Goal: Complete application form: Complete application form

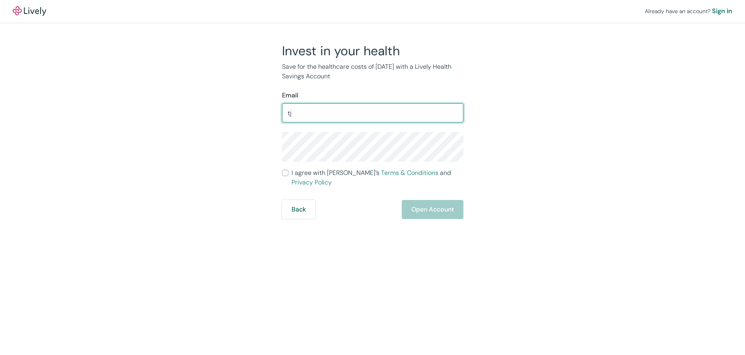
type input "tjthomas@cityofcaldwell.org"
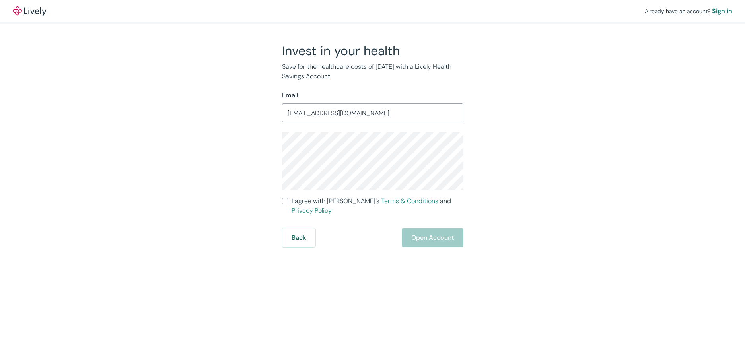
click at [286, 199] on input "I agree with Lively’s Terms & Conditions and Privacy Policy" at bounding box center [285, 201] width 6 height 6
checkbox input "true"
click at [432, 228] on button "Open Account" at bounding box center [433, 237] width 62 height 19
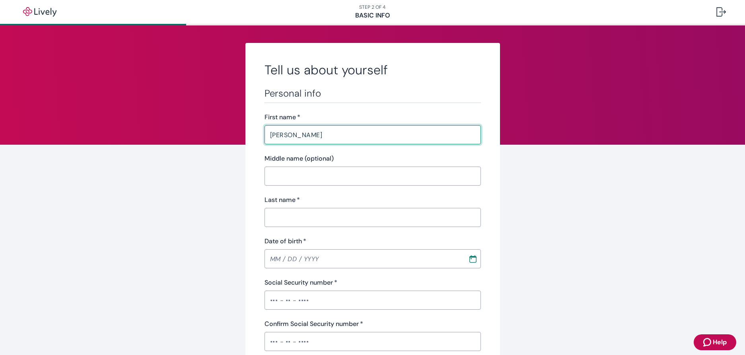
type input "[PERSON_NAME]"
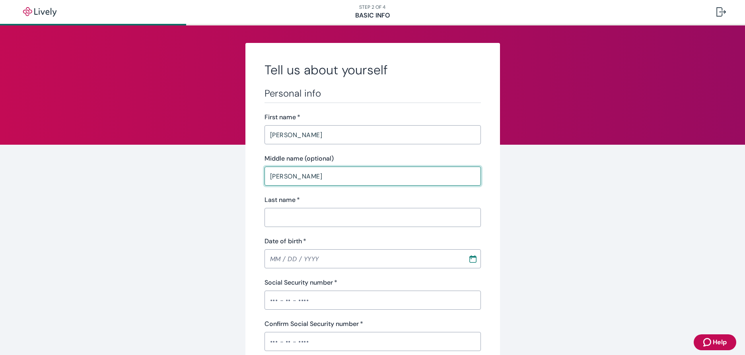
type input "[PERSON_NAME]"
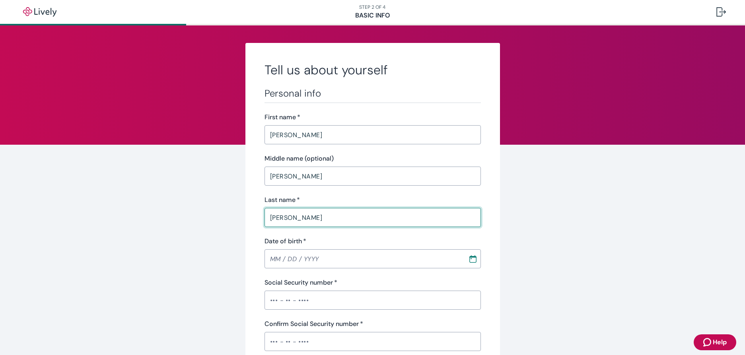
type input "[PERSON_NAME]"
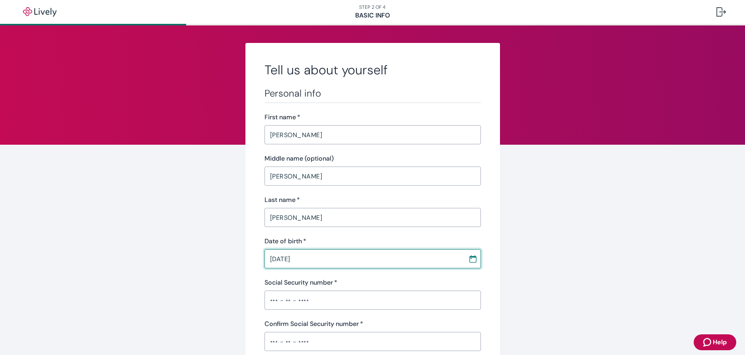
type input "[DATE]"
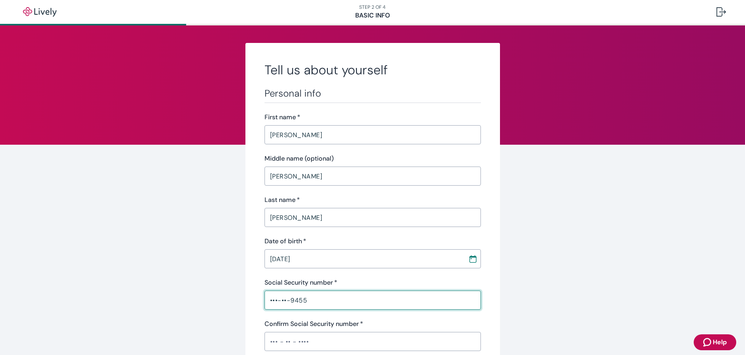
type input "•••-••-9455"
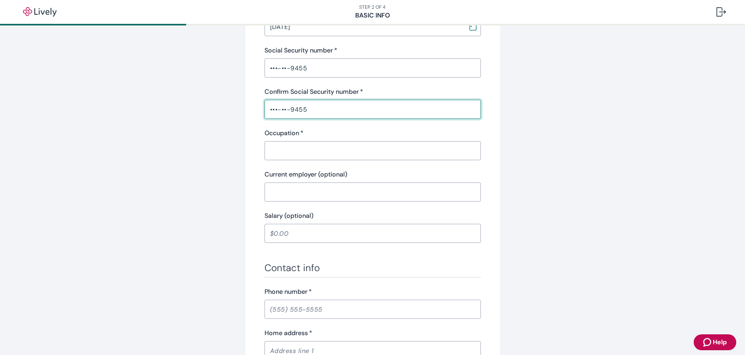
scroll to position [239, 0]
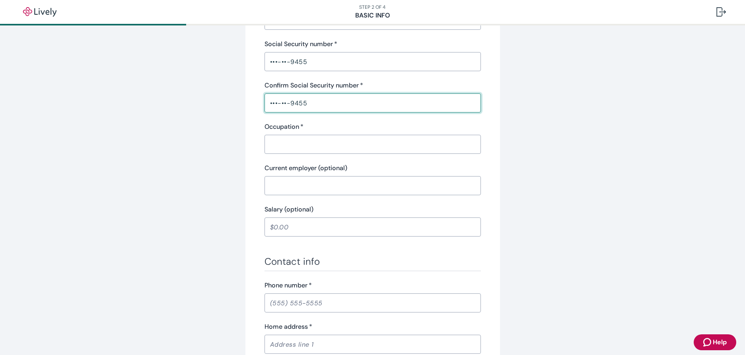
type input "•••-••-9455"
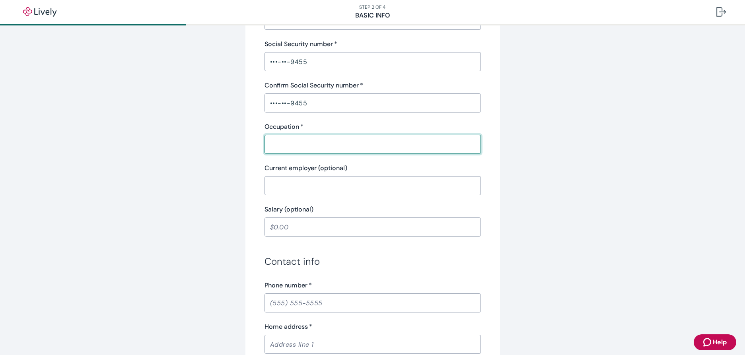
click at [296, 148] on input "Occupation   *" at bounding box center [372, 144] width 216 height 16
type input "Police"
click at [283, 189] on input "Current employer (optional)" at bounding box center [372, 186] width 216 height 16
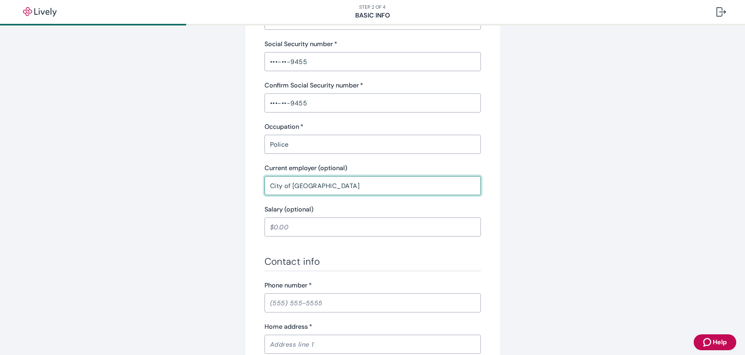
type input "City of [GEOGRAPHIC_DATA]"
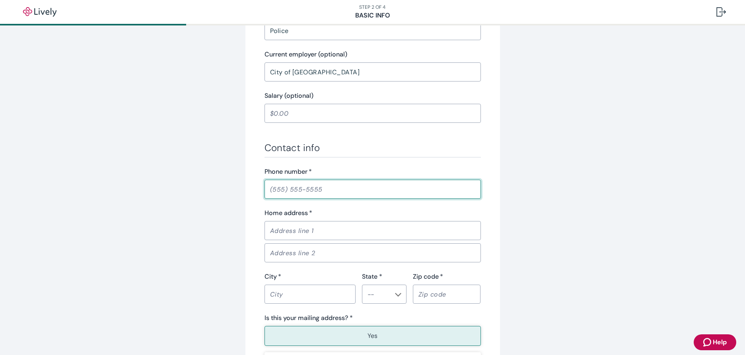
scroll to position [358, 0]
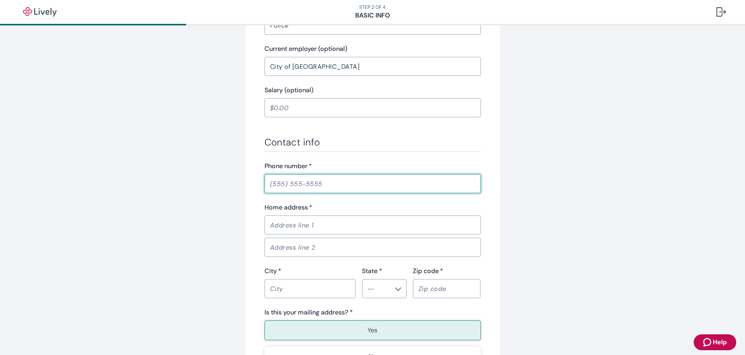
click at [281, 181] on input "Phone number   *" at bounding box center [372, 184] width 216 height 16
type input "[PHONE_NUMBER]"
type input "8872"
type input "[PERSON_NAME][GEOGRAPHIC_DATA]."
type input "Boise"
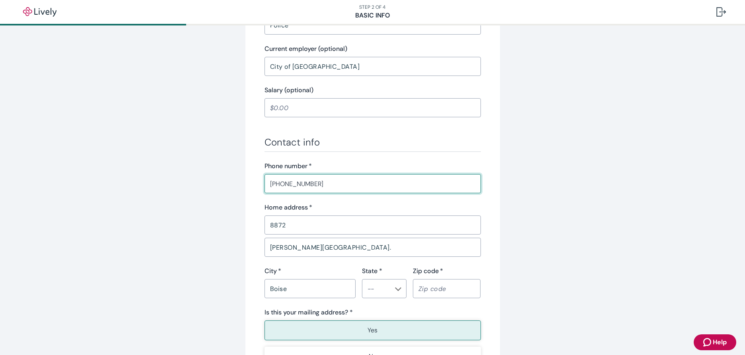
type input "Idaho"
type input "83714"
click at [370, 292] on input "State *" at bounding box center [377, 288] width 27 height 11
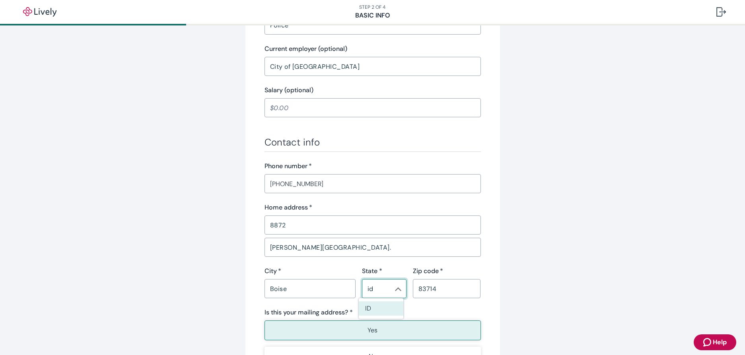
click at [365, 310] on li "ID" at bounding box center [381, 308] width 45 height 14
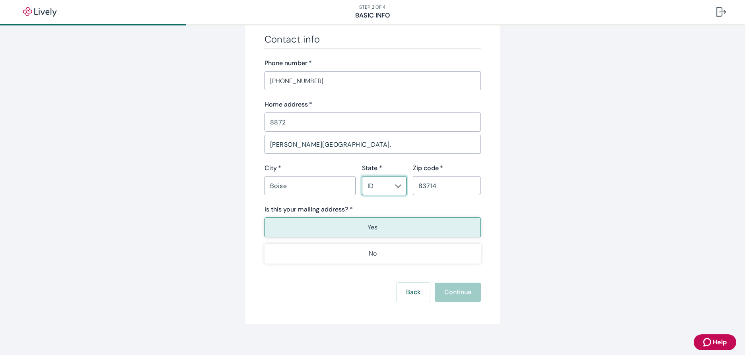
scroll to position [468, 0]
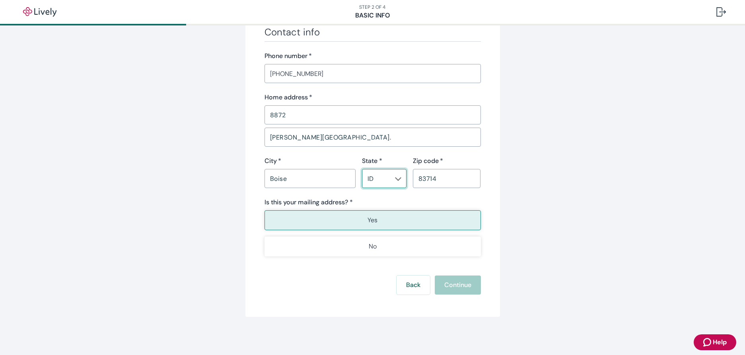
type input "ID"
click at [368, 218] on p "Yes" at bounding box center [372, 221] width 10 height 10
click at [456, 286] on button "Continue" at bounding box center [458, 285] width 46 height 19
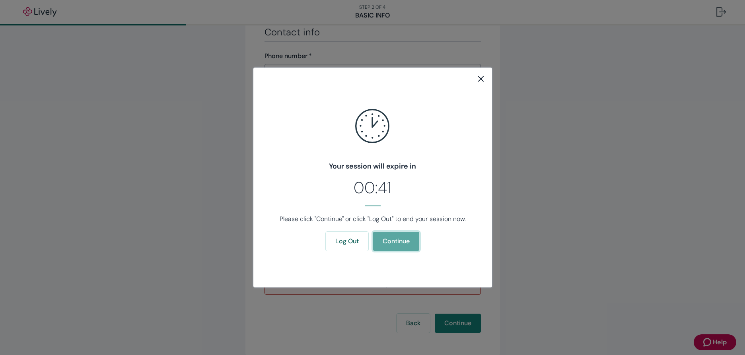
click at [403, 240] on button "Continue" at bounding box center [396, 241] width 46 height 19
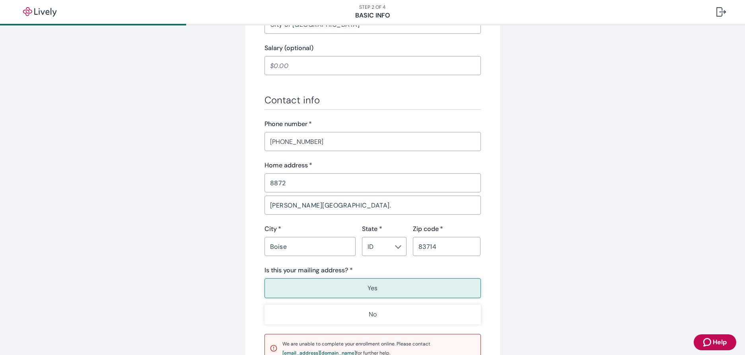
scroll to position [506, 0]
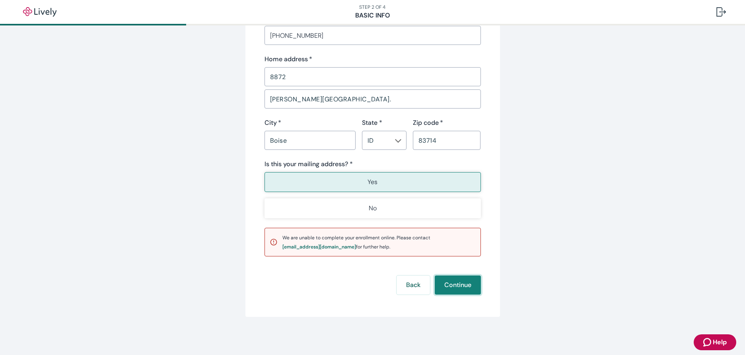
drag, startPoint x: 458, startPoint y: 286, endPoint x: 500, endPoint y: 283, distance: 42.3
click at [457, 286] on button "Continue" at bounding box center [458, 285] width 46 height 19
click at [307, 247] on div "support@livelyme.com" at bounding box center [319, 247] width 74 height 5
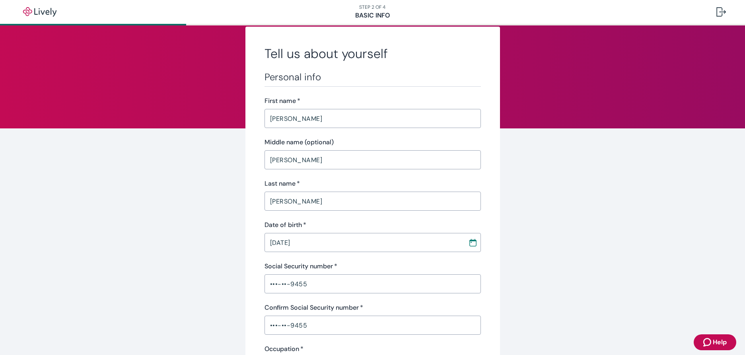
scroll to position [0, 0]
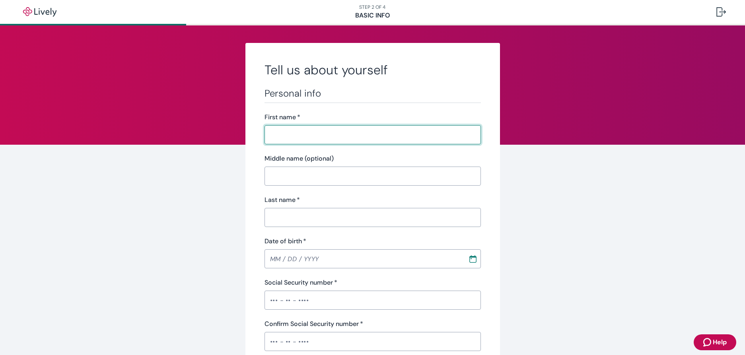
click at [282, 138] on input "First name   *" at bounding box center [372, 135] width 216 height 16
type input "[PERSON_NAME]"
type input "[DATE]"
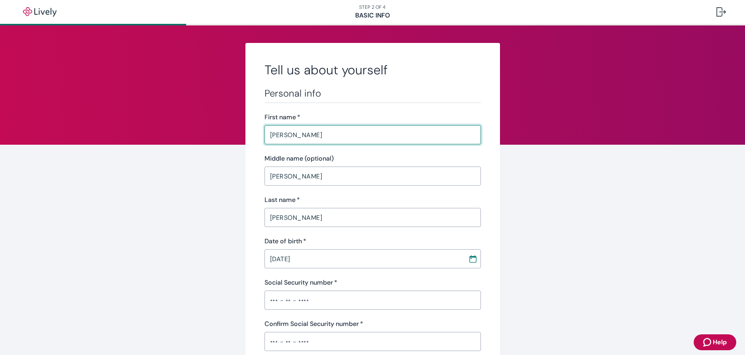
type input "•••-•"
type input "Police"
type input "City of [GEOGRAPHIC_DATA]"
type input "[PHONE_NUMBER]"
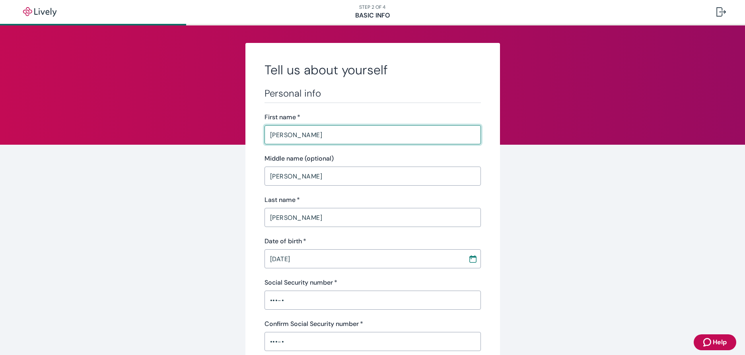
type input "8872"
type input "[PERSON_NAME][GEOGRAPHIC_DATA]."
type input "Boise"
type input "ID"
type input "83714"
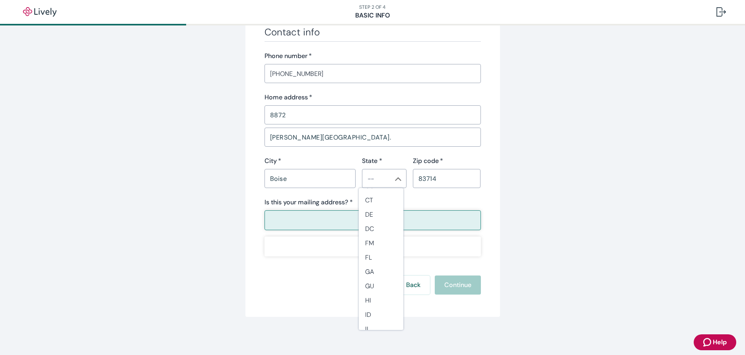
scroll to position [199, 0]
click at [371, 214] on li "ID" at bounding box center [381, 214] width 45 height 14
type input "ID"
click at [398, 216] on button "Yes" at bounding box center [372, 220] width 216 height 20
click at [445, 282] on div "Back Continue" at bounding box center [372, 285] width 216 height 19
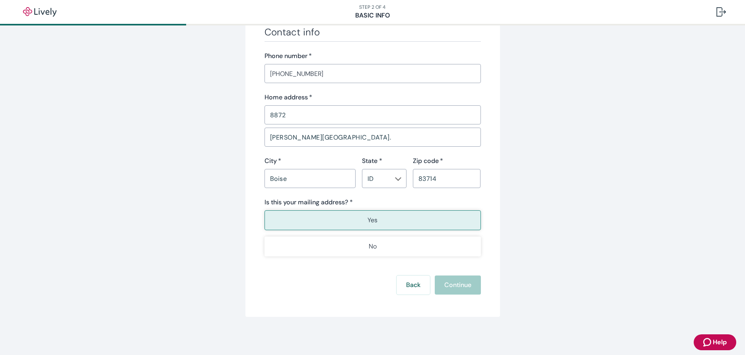
click at [445, 282] on div "Back Continue" at bounding box center [372, 285] width 216 height 19
click at [369, 214] on button "Yes" at bounding box center [372, 220] width 216 height 20
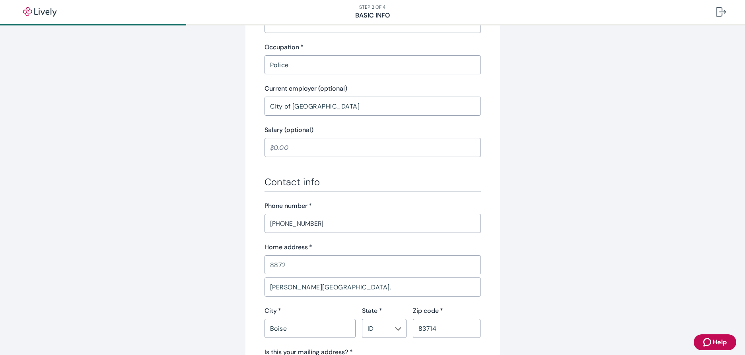
scroll to position [468, 0]
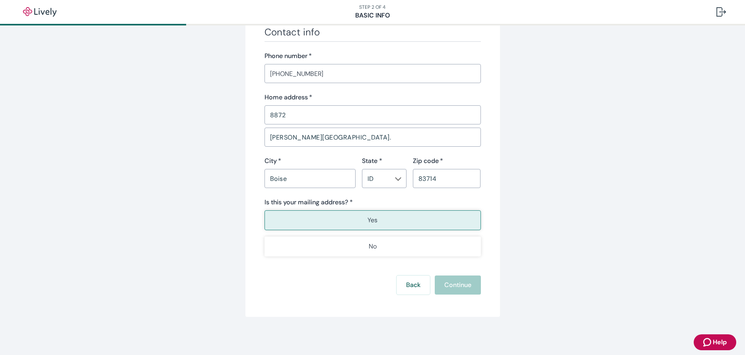
click at [367, 221] on p "Yes" at bounding box center [372, 221] width 10 height 10
click at [381, 218] on button "Yes" at bounding box center [372, 220] width 216 height 20
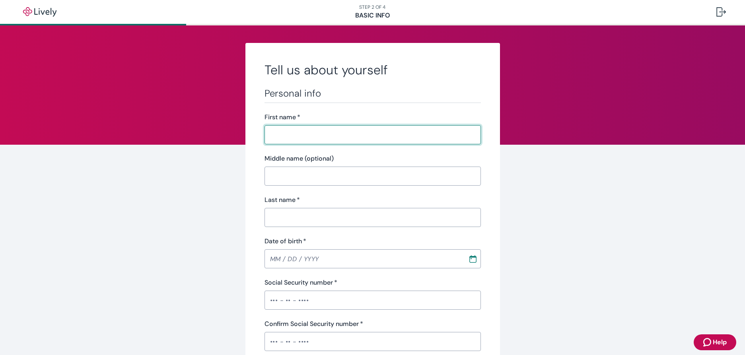
click at [317, 136] on input "First name   *" at bounding box center [372, 135] width 216 height 16
type input "[PERSON_NAME]"
type input "[DATE]"
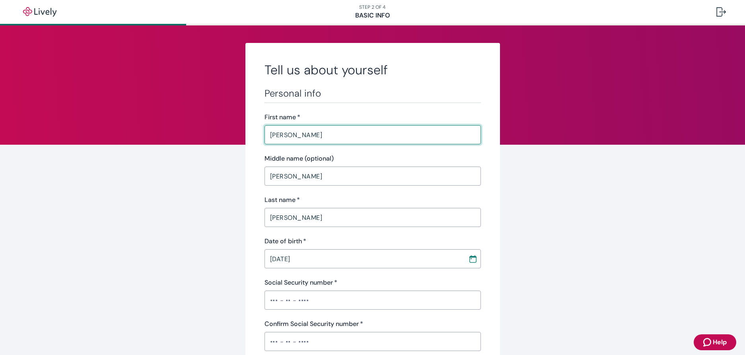
type input "Police"
type input "City of [GEOGRAPHIC_DATA]"
type input "[PHONE_NUMBER]"
type input "8872"
type input "[PERSON_NAME][GEOGRAPHIC_DATA]."
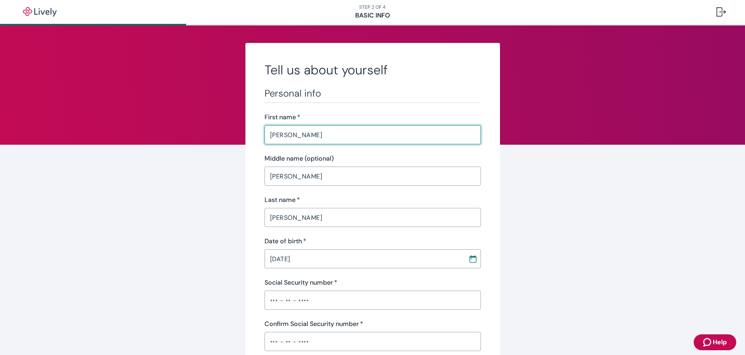
type input "Boise"
type input "ID"
type input "83714"
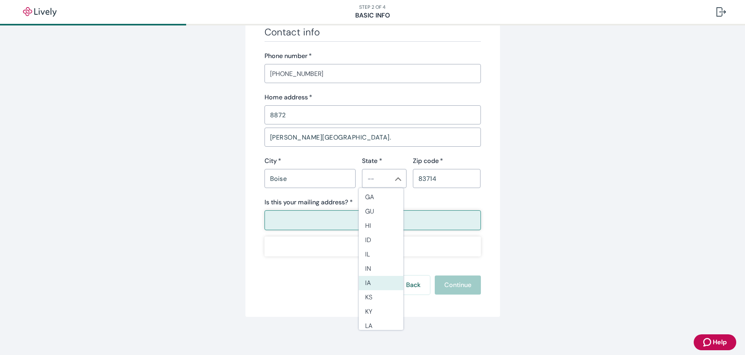
scroll to position [159, 0]
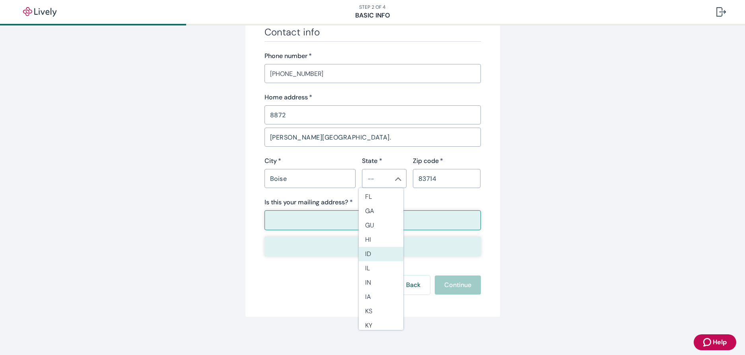
click at [369, 250] on li "ID" at bounding box center [381, 254] width 45 height 14
type input "ID"
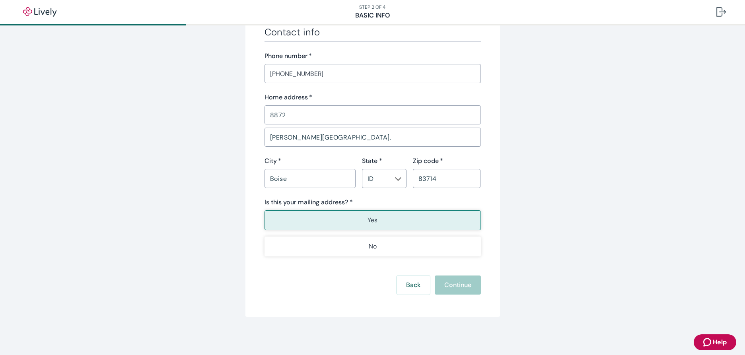
click at [371, 215] on button "Yes" at bounding box center [372, 220] width 216 height 20
click at [379, 216] on button "Yes" at bounding box center [372, 220] width 216 height 20
click at [449, 286] on div "Back Continue" at bounding box center [372, 285] width 216 height 19
click at [449, 284] on div "Back Continue" at bounding box center [372, 285] width 216 height 19
click at [447, 283] on div "Back Continue" at bounding box center [372, 285] width 216 height 19
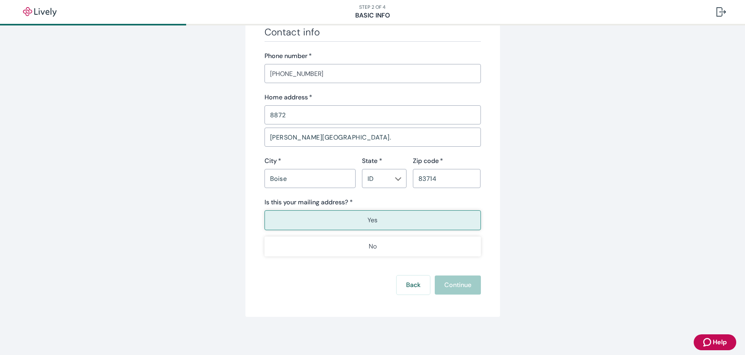
click at [446, 281] on div "Back Continue" at bounding box center [372, 285] width 216 height 19
drag, startPoint x: 445, startPoint y: 280, endPoint x: 174, endPoint y: 80, distance: 336.6
click at [718, 12] on div at bounding box center [721, 12] width 10 height 10
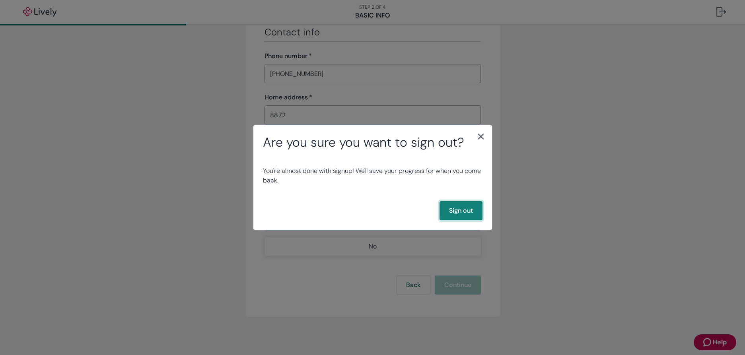
click at [464, 212] on button "Sign out" at bounding box center [460, 210] width 43 height 19
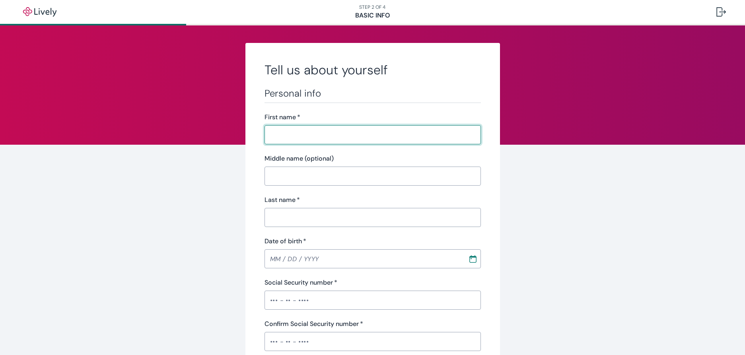
click at [287, 133] on input "First name   *" at bounding box center [372, 135] width 216 height 16
type input "[PERSON_NAME]"
type input "[DATE]"
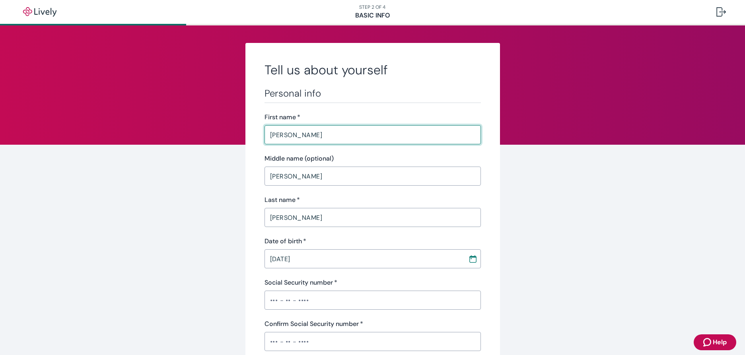
type input "Police"
type input "City of [GEOGRAPHIC_DATA]"
type input "[PHONE_NUMBER]"
type input "8872"
type input "[PERSON_NAME][GEOGRAPHIC_DATA]."
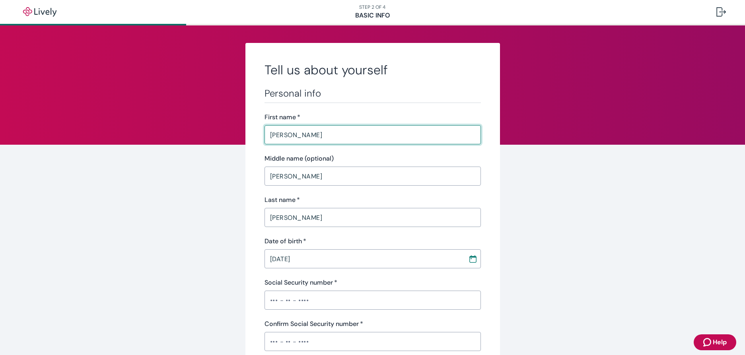
type input "Boise"
type input "ID"
type input "83714"
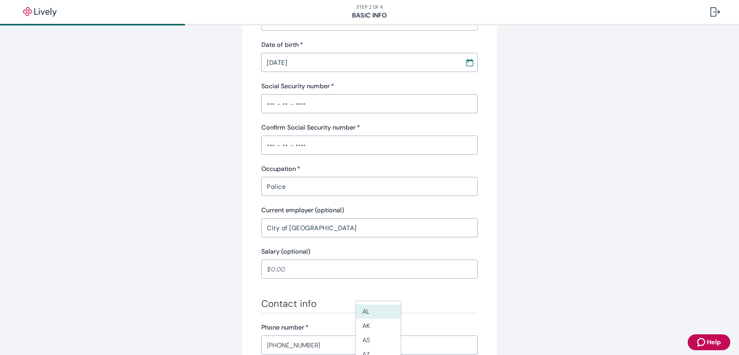
scroll to position [199, 0]
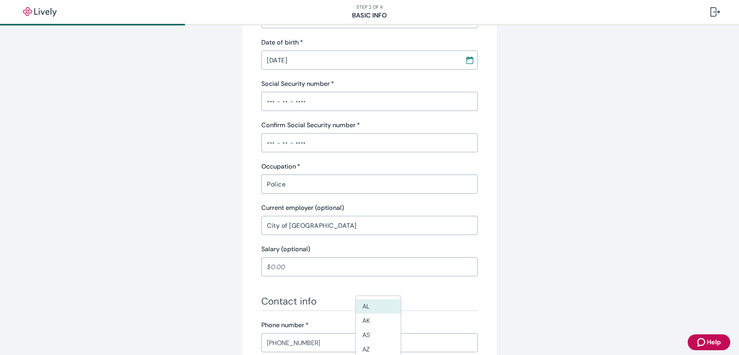
click at [300, 99] on input "Social Security number   *" at bounding box center [369, 101] width 216 height 16
type input "•••-•"
type input "ID"
click at [283, 101] on input "•••-•" at bounding box center [369, 101] width 216 height 16
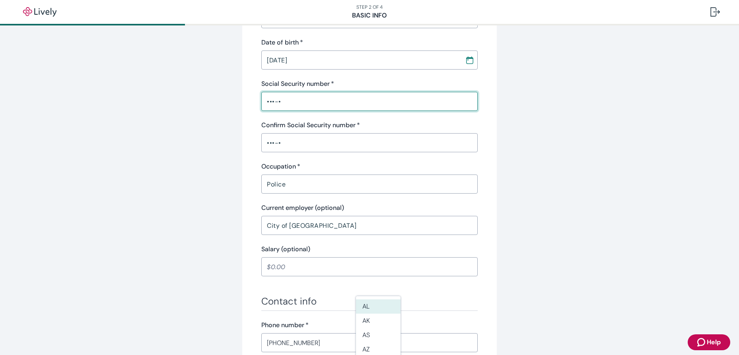
type input "•••-••-455"
type input "ID"
click at [296, 102] on input "•••-••-455" at bounding box center [369, 101] width 216 height 16
drag, startPoint x: 296, startPoint y: 101, endPoint x: 255, endPoint y: 105, distance: 41.5
click at [254, 102] on div "Tell us about yourself Personal info First name   * Troy ​ Middle name (optiona…" at bounding box center [369, 215] width 255 height 742
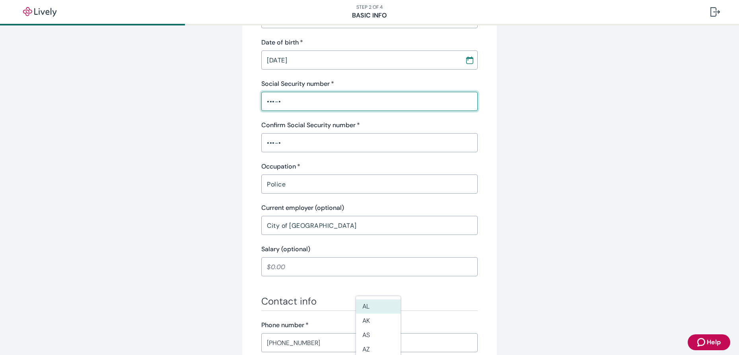
type input "•••-••-455"
type input "ID"
click at [304, 104] on input "•••-••-455" at bounding box center [369, 101] width 216 height 16
drag, startPoint x: 293, startPoint y: 102, endPoint x: 328, endPoint y: 109, distance: 36.4
click at [274, 105] on input "•••-••-455" at bounding box center [369, 101] width 216 height 16
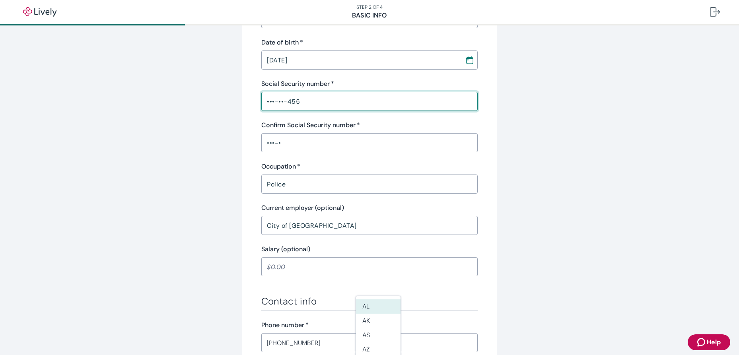
drag, startPoint x: 305, startPoint y: 104, endPoint x: 205, endPoint y: 103, distance: 100.2
click at [205, 103] on div "Tell us about yourself Personal info First name   * Troy ​ Middle name (optiona…" at bounding box center [370, 215] width 382 height 742
type input "•"
type input "•••-••-9455"
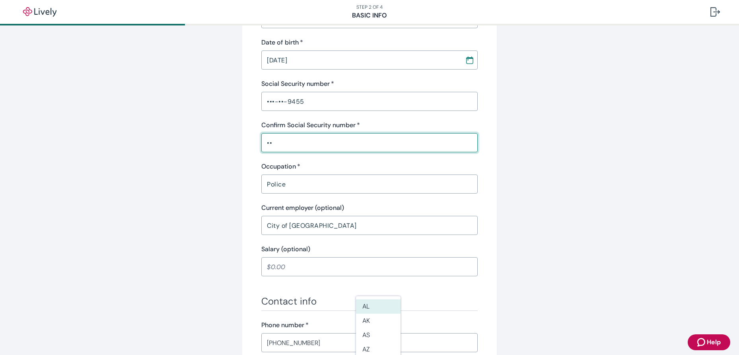
type input "•"
type input "•••-••-9455"
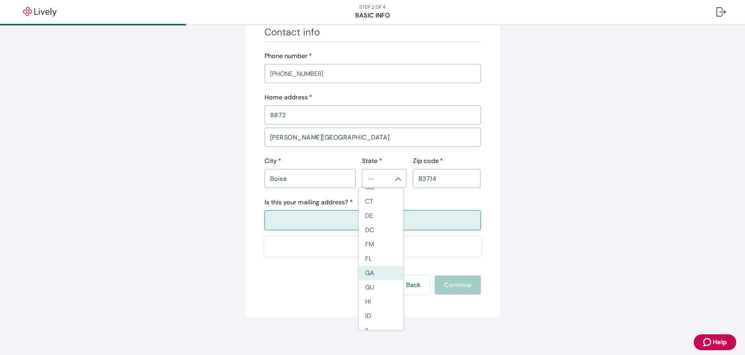
scroll to position [119, 0]
click at [374, 293] on li "ID" at bounding box center [381, 294] width 45 height 14
type input "ID"
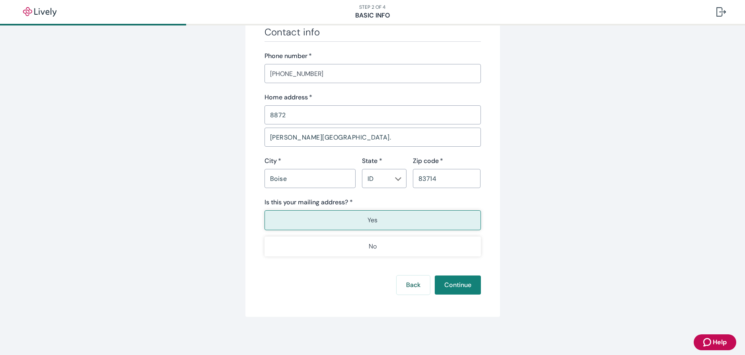
click at [368, 216] on p "Yes" at bounding box center [372, 221] width 10 height 10
drag, startPoint x: 455, startPoint y: 284, endPoint x: 459, endPoint y: 280, distance: 5.1
click at [456, 283] on button "Continue" at bounding box center [458, 285] width 46 height 19
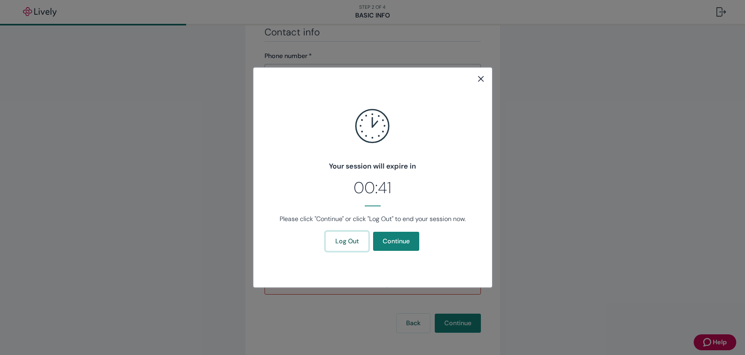
drag, startPoint x: 352, startPoint y: 243, endPoint x: 305, endPoint y: 267, distance: 52.8
click at [353, 243] on button "Log Out" at bounding box center [347, 241] width 43 height 19
